Goal: Navigation & Orientation: Understand site structure

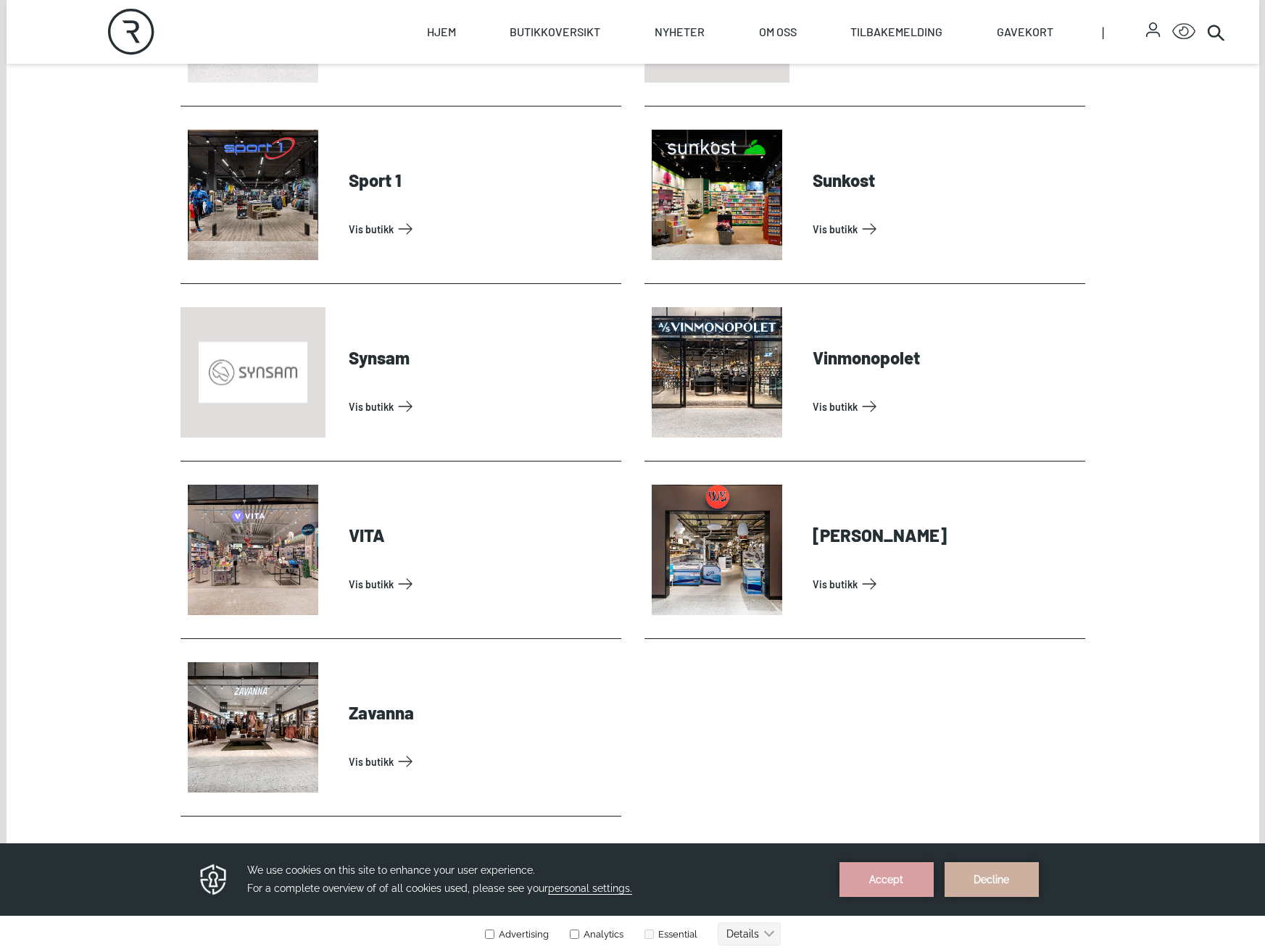
scroll to position [4420, 0]
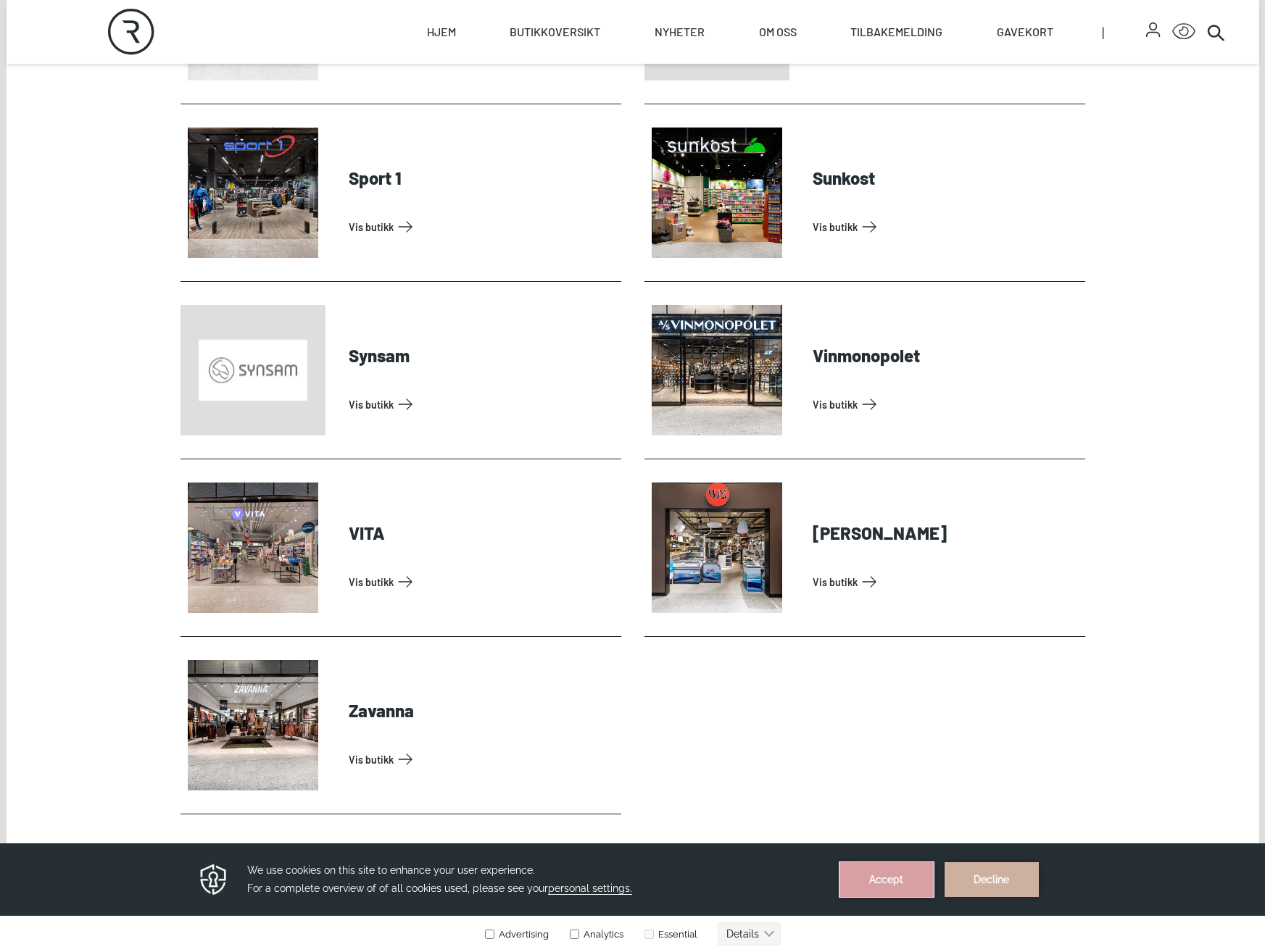
drag, startPoint x: 884, startPoint y: 880, endPoint x: 884, endPoint y: 1723, distance: 843.0
click at [884, 880] on button "Accept" at bounding box center [887, 880] width 94 height 35
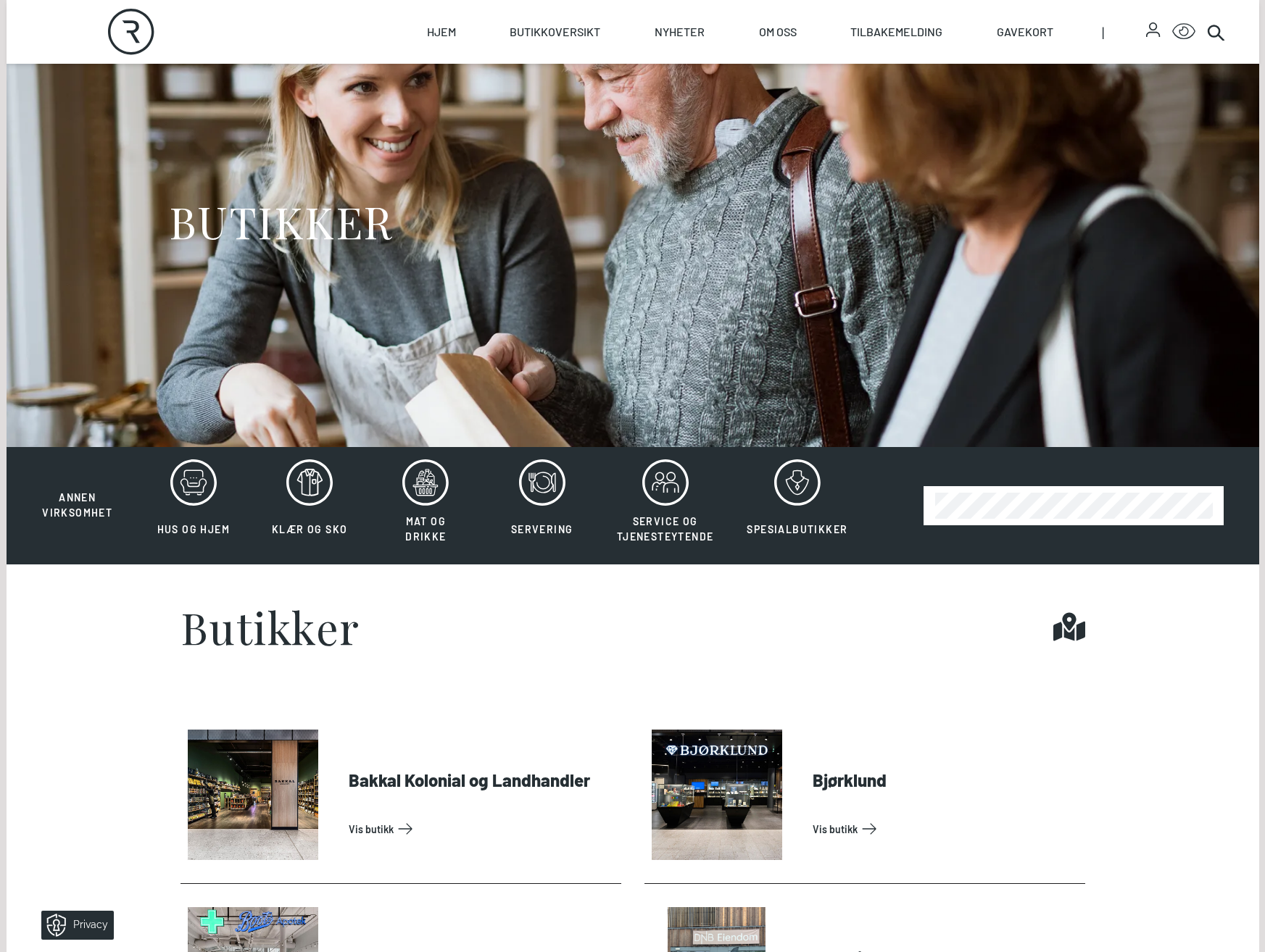
scroll to position [0, 0]
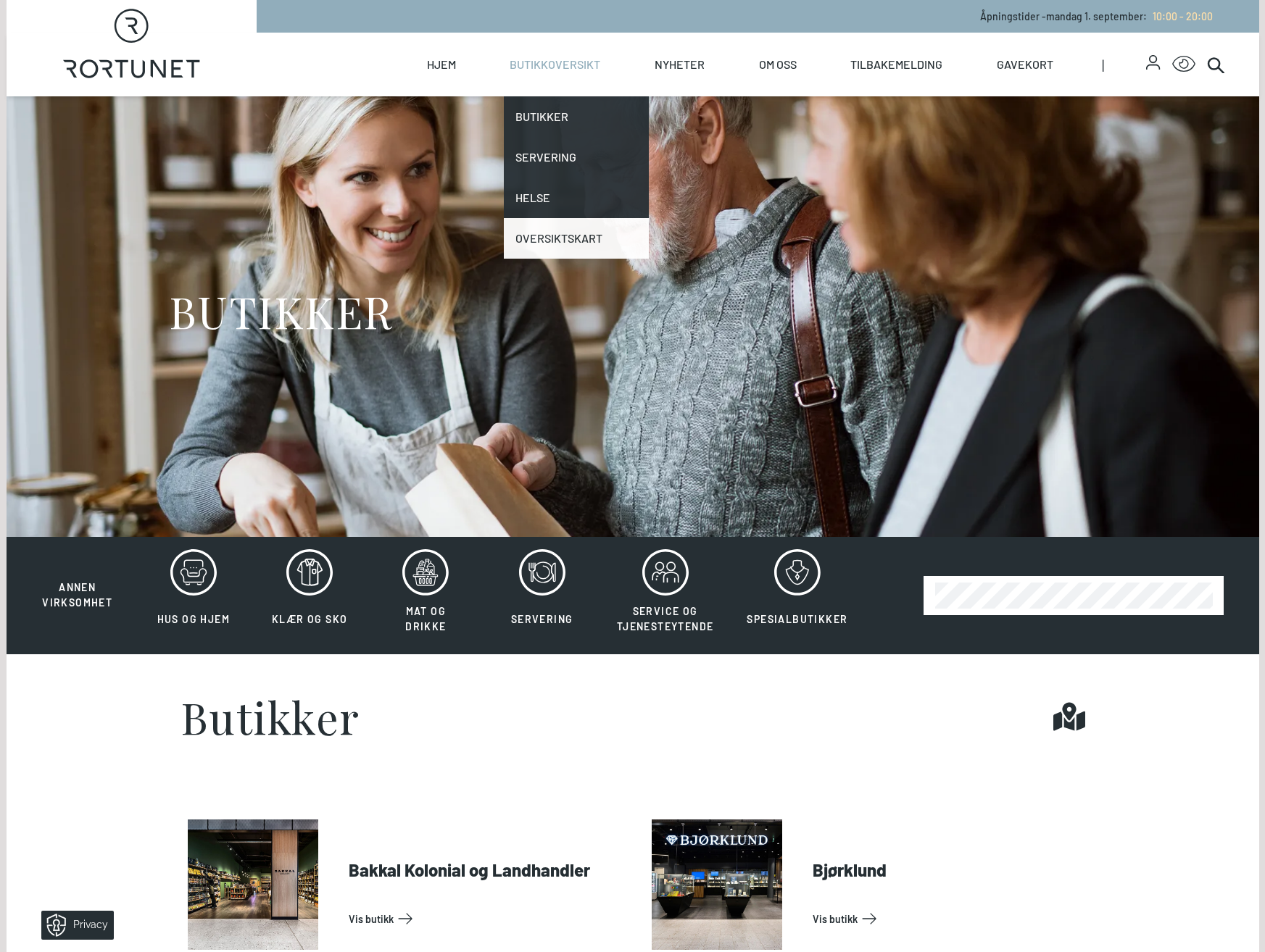
click at [573, 228] on link "Oversiktskart" at bounding box center [576, 239] width 145 height 41
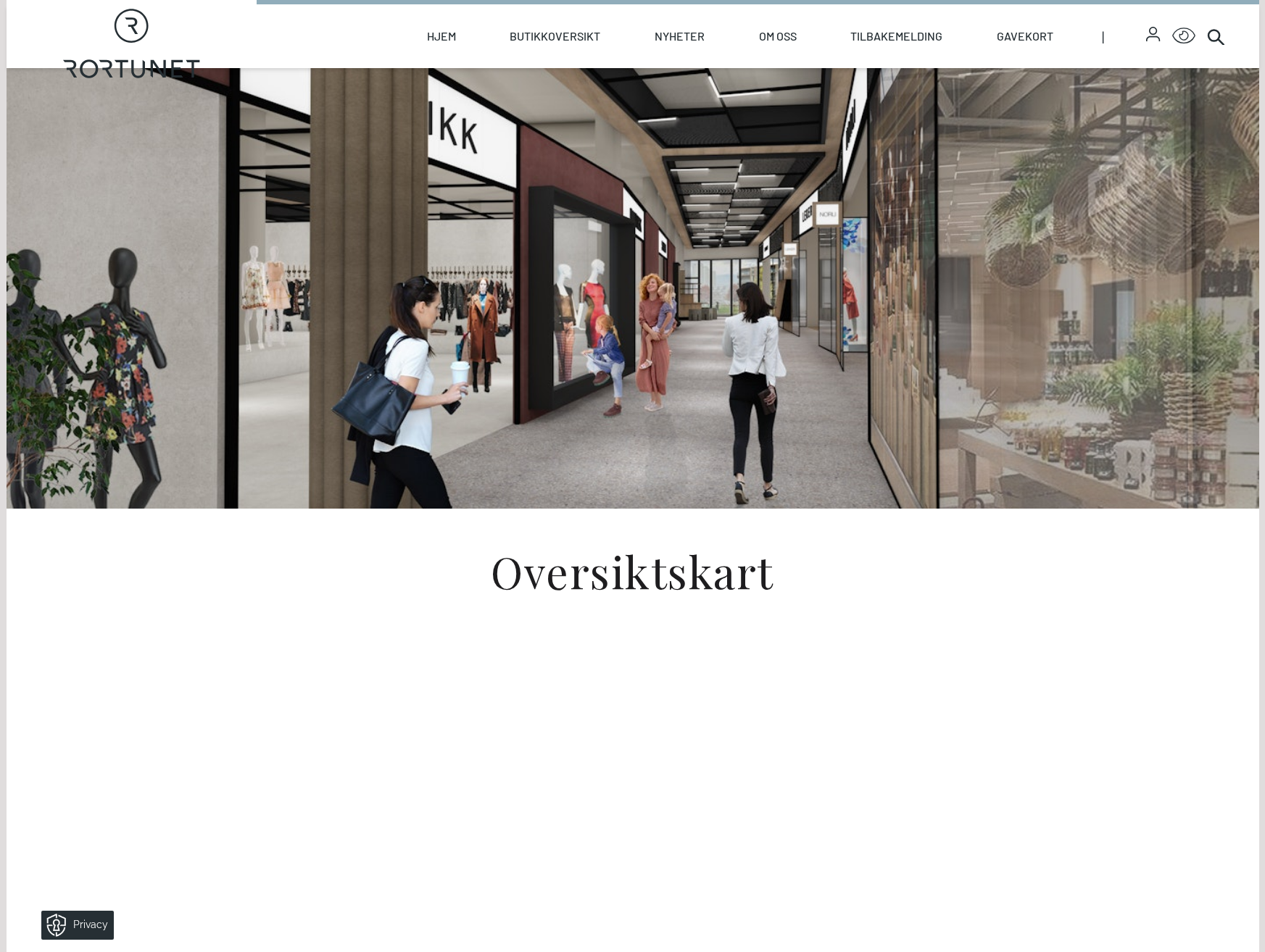
scroll to position [217, 0]
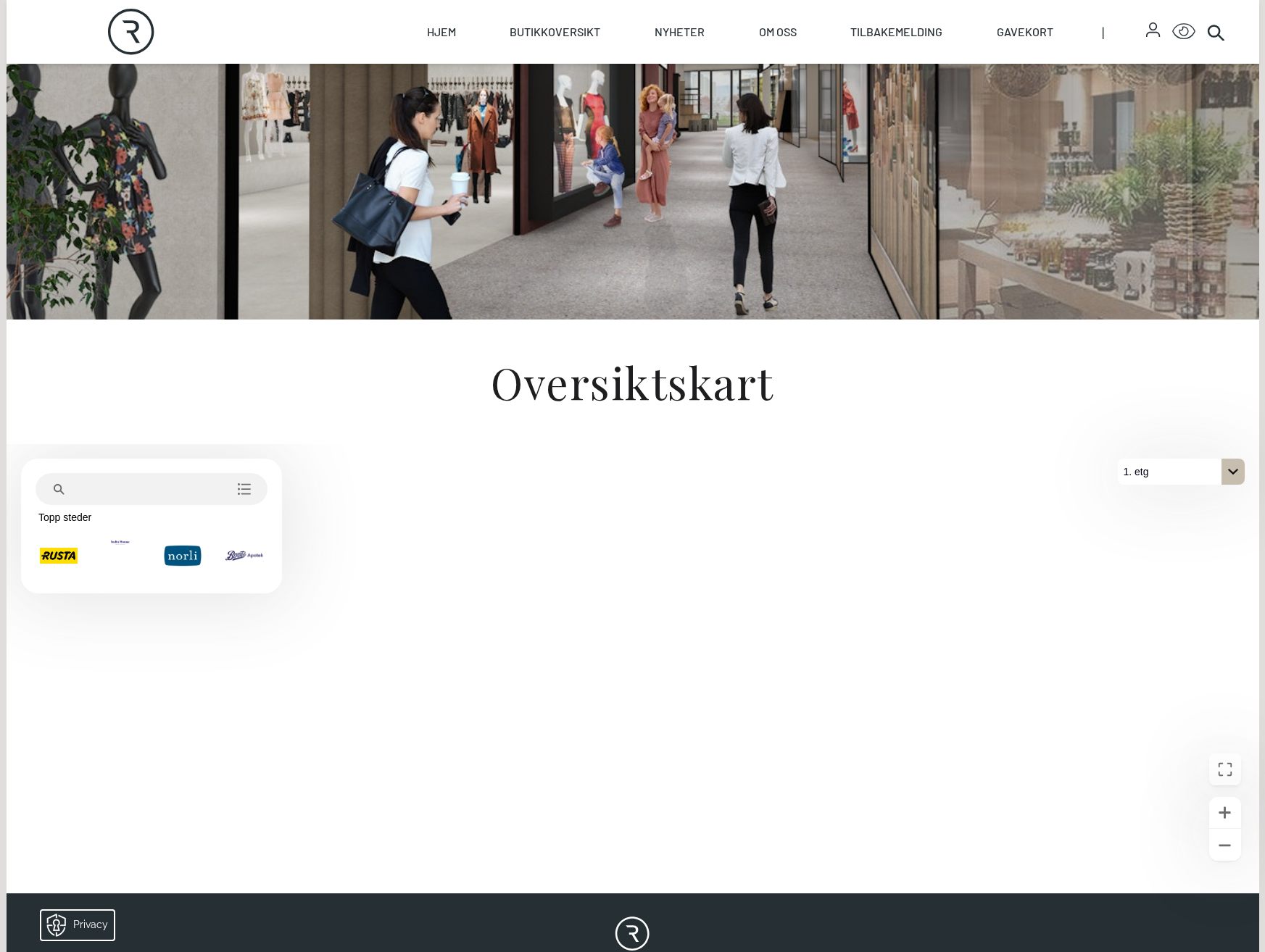
click at [1229, 468] on icon "På 1. etg. Klikk for å velge en annen etasje." at bounding box center [1233, 472] width 12 height 12
click at [1177, 496] on button "2. etg" at bounding box center [1182, 498] width 127 height 26
click at [1230, 477] on icon "På 2. etg. Klikk for å velge en annen etasje." at bounding box center [1233, 472] width 12 height 12
click at [1183, 528] on button "1. etg" at bounding box center [1182, 523] width 127 height 26
